Goal: Check status

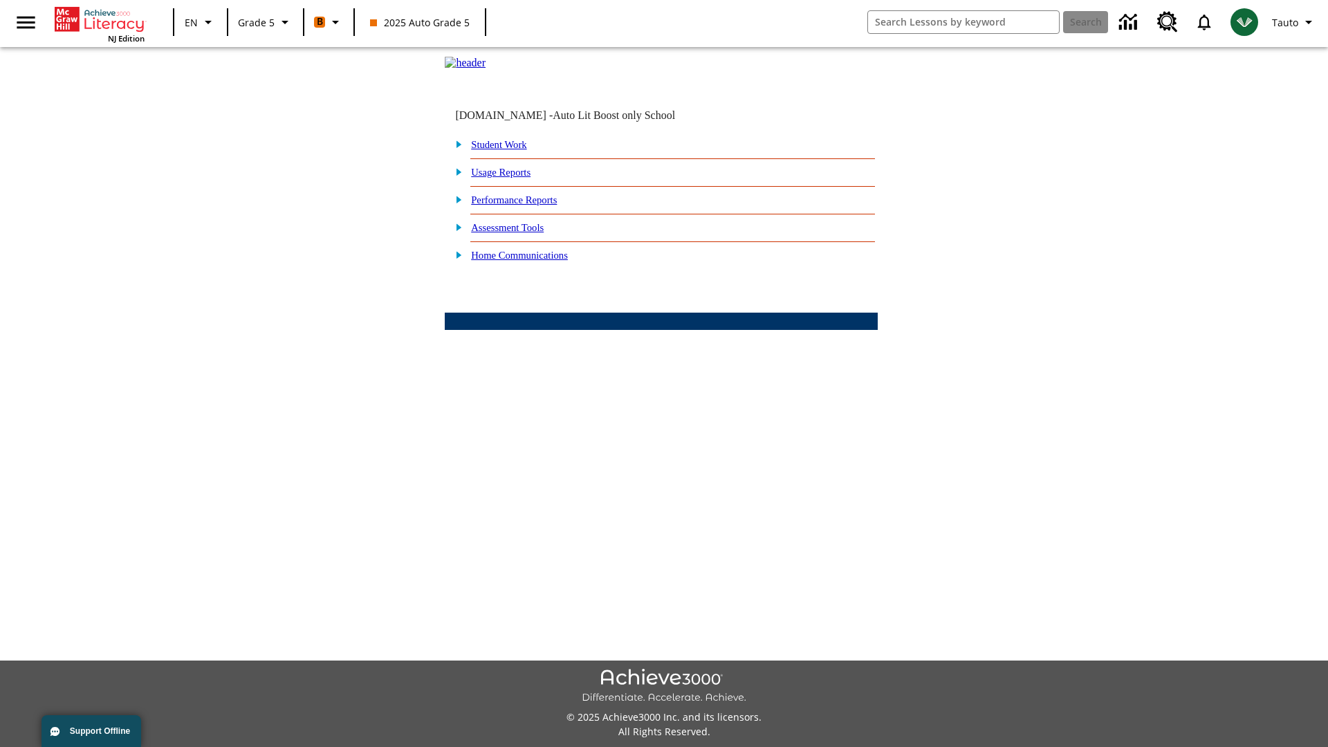
click at [508, 150] on link "Student Work" at bounding box center [498, 144] width 55 height 11
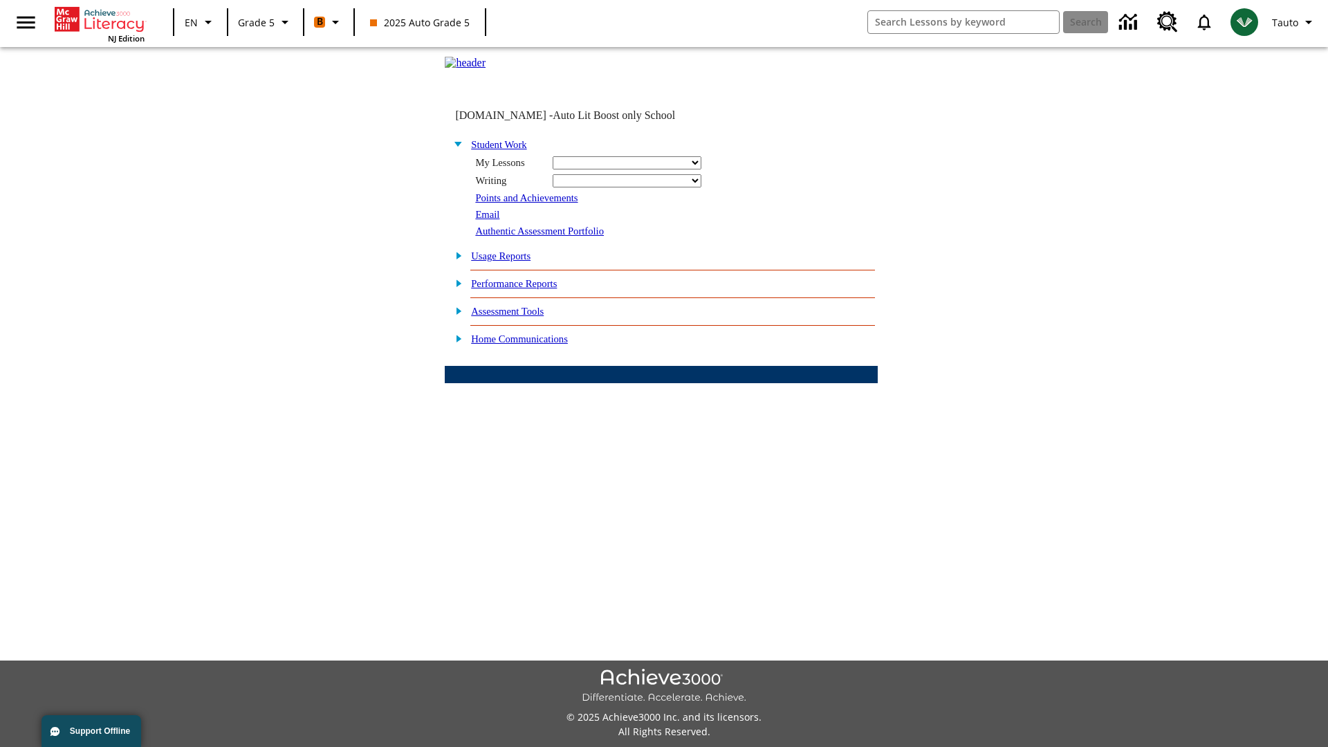
select select "/options/reports/?report_id=12&atype=1&section=2"
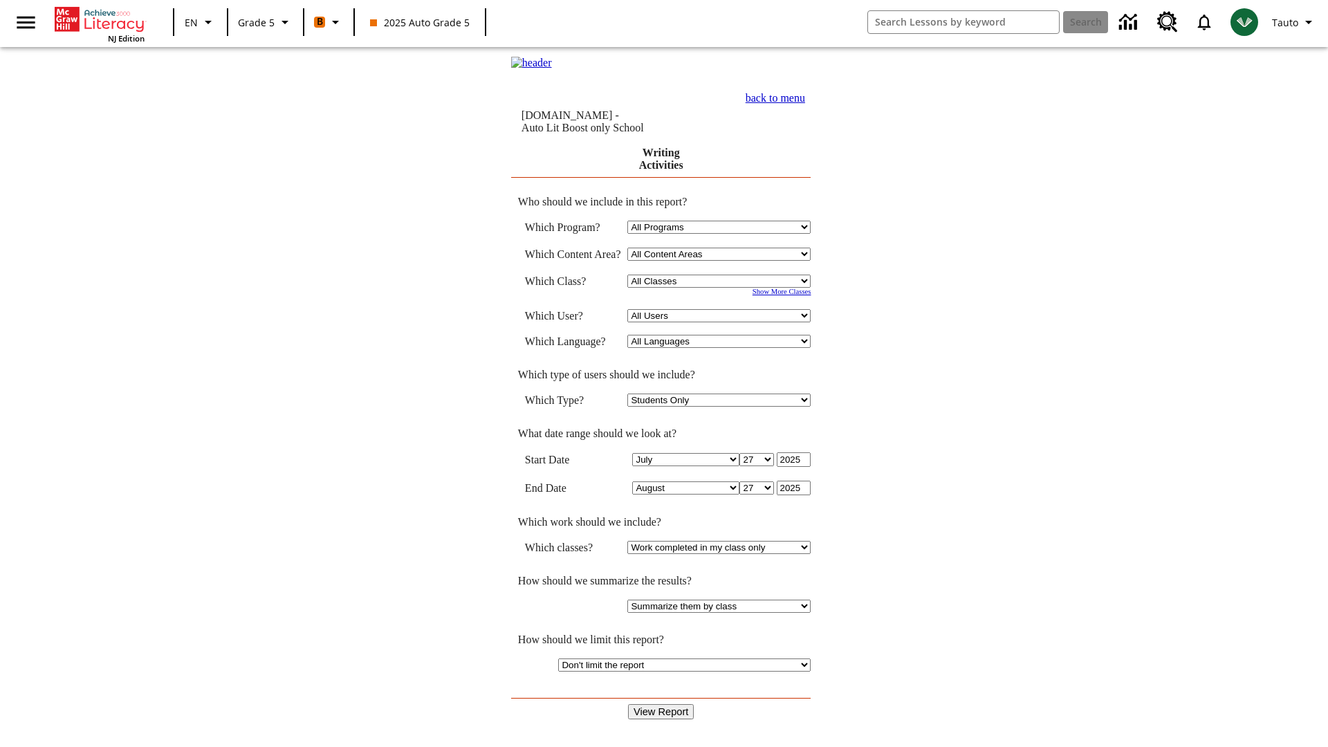
select select "11133131"
click at [722, 318] on select "All Users Cat, Sautoen Cat, Sautoes Cat, Sautoss Donotlogin, Sautoen Twoschools…" at bounding box center [718, 315] width 183 height 13
select select "21437107"
click at [661, 704] on input "View Report" at bounding box center [661, 711] width 66 height 15
